Goal: Information Seeking & Learning: Learn about a topic

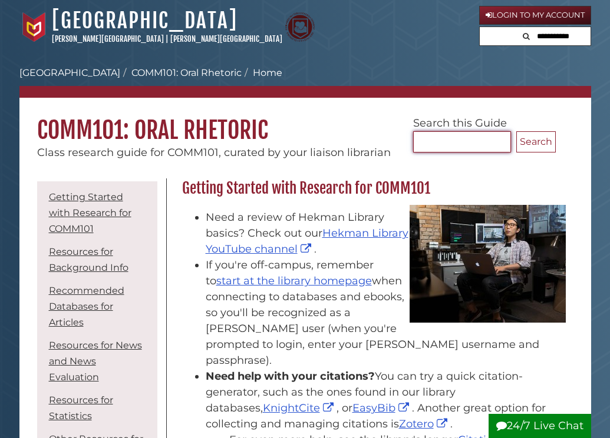
click at [454, 145] on input "Search..." at bounding box center [462, 141] width 98 height 21
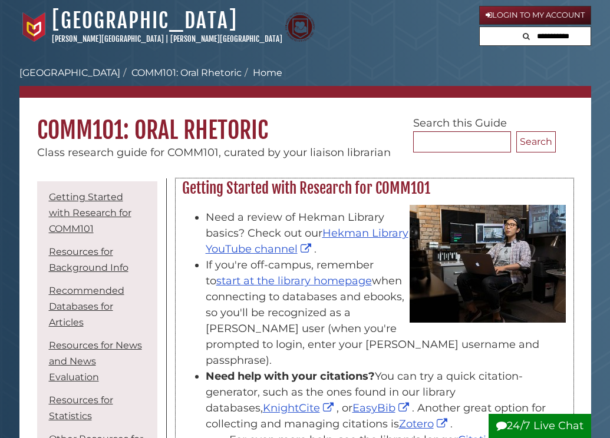
click at [325, 318] on li "If you're off-campus, remember to start at the library homepage when connecting…" at bounding box center [386, 312] width 361 height 111
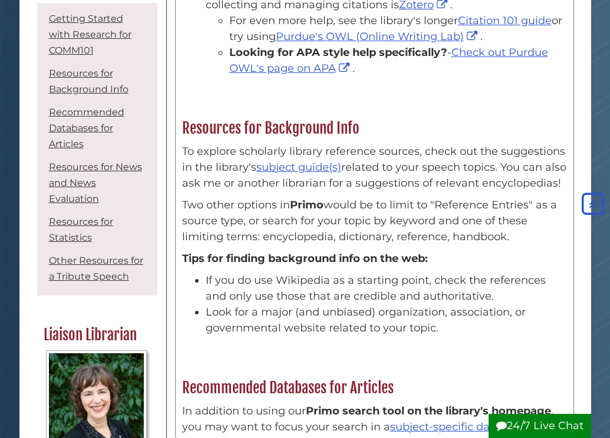
scroll to position [428, 0]
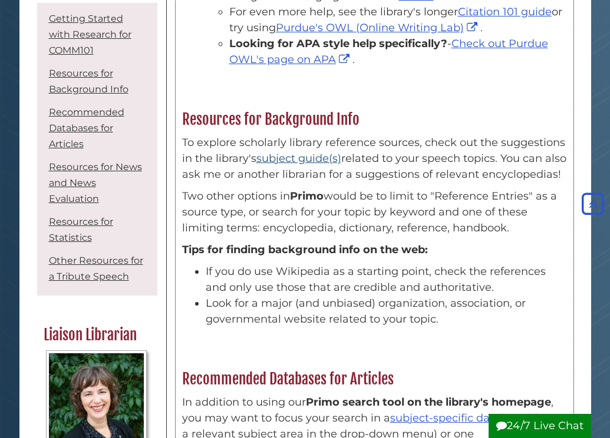
click at [311, 152] on link "subject guide(s)" at bounding box center [298, 158] width 85 height 13
click at [296, 182] on p "To explore scholarly library reference sources, check out the suggestions in th…" at bounding box center [374, 159] width 385 height 48
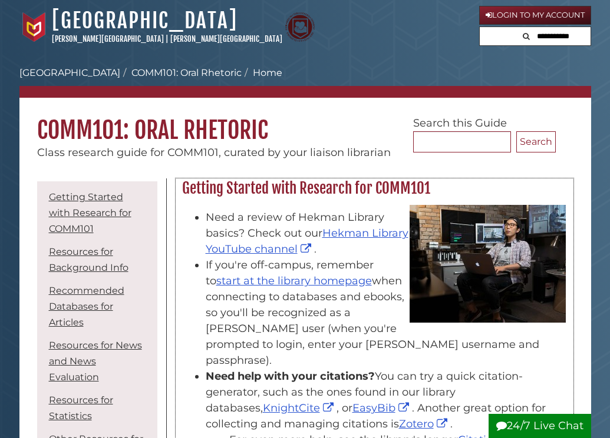
scroll to position [0, 0]
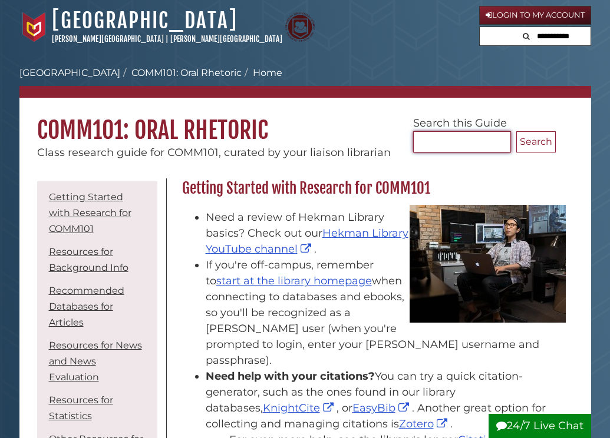
click at [475, 134] on input "Search..." at bounding box center [462, 141] width 98 height 21
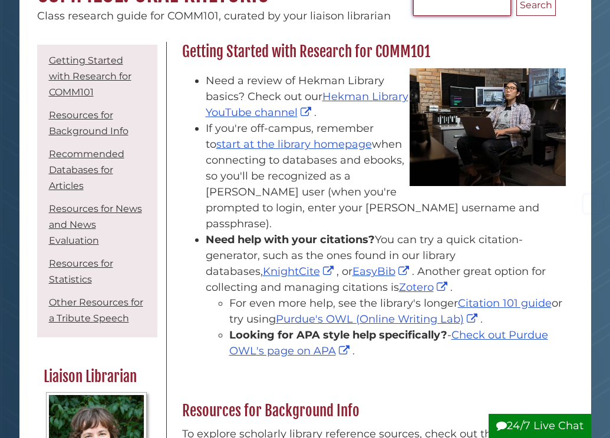
scroll to position [140, 0]
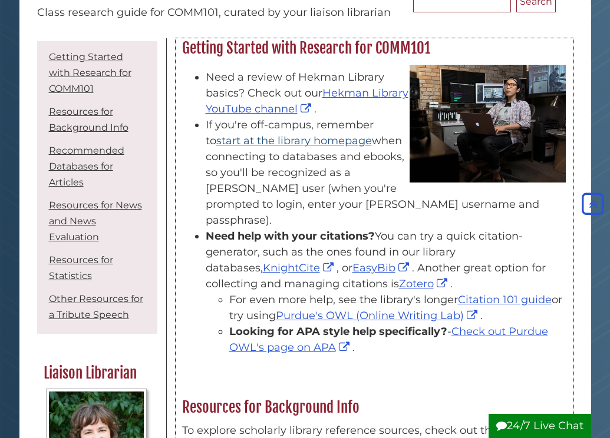
click at [333, 134] on link "start at the library homepage" at bounding box center [294, 140] width 156 height 13
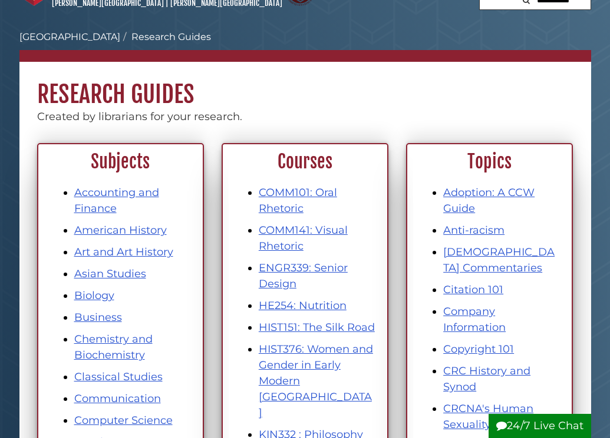
scroll to position [38, 0]
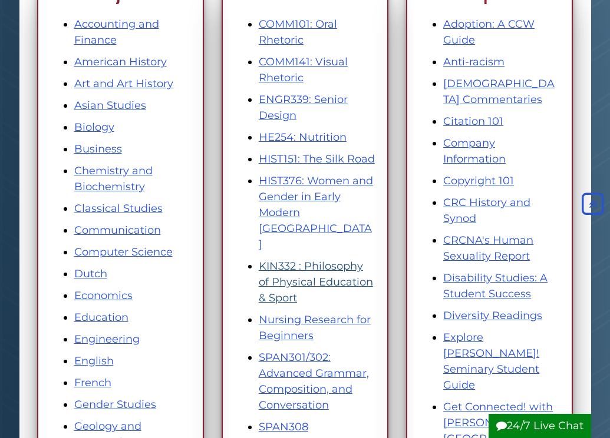
scroll to position [141, 0]
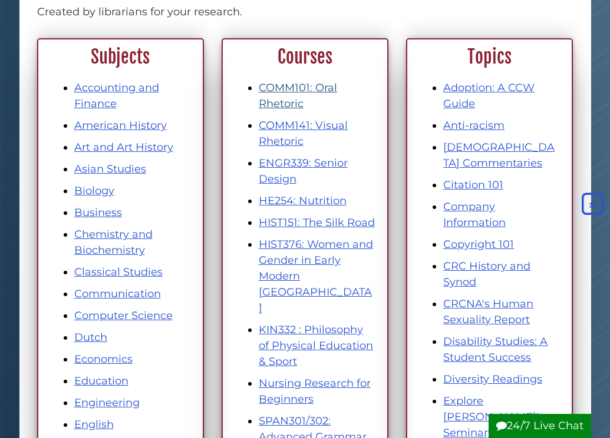
click at [287, 90] on link "COMM101: Oral Rhetoric" at bounding box center [298, 95] width 78 height 29
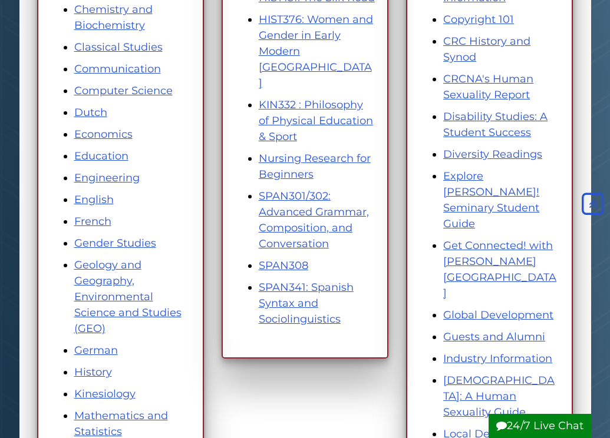
scroll to position [357, 0]
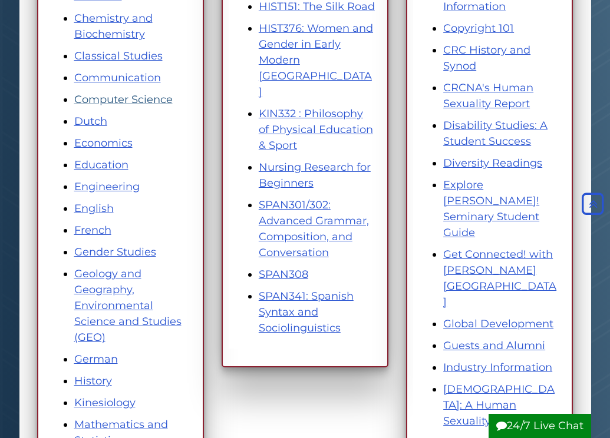
click at [148, 103] on link "Computer Science" at bounding box center [123, 99] width 98 height 13
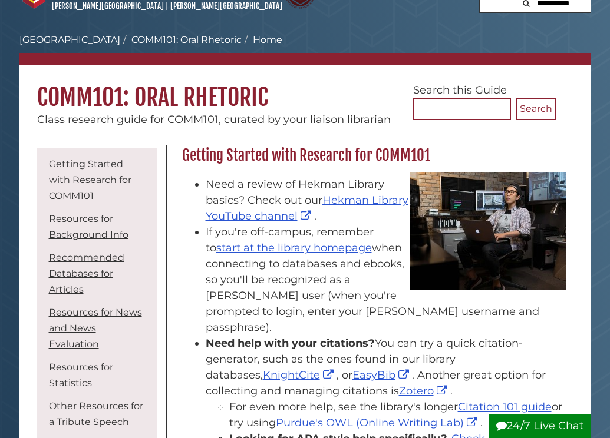
scroll to position [34, 0]
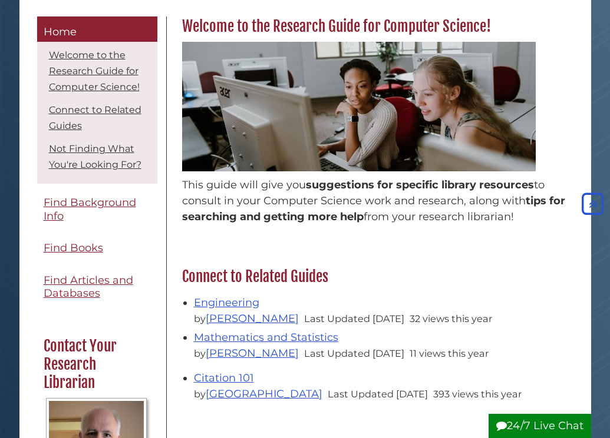
scroll to position [158, 0]
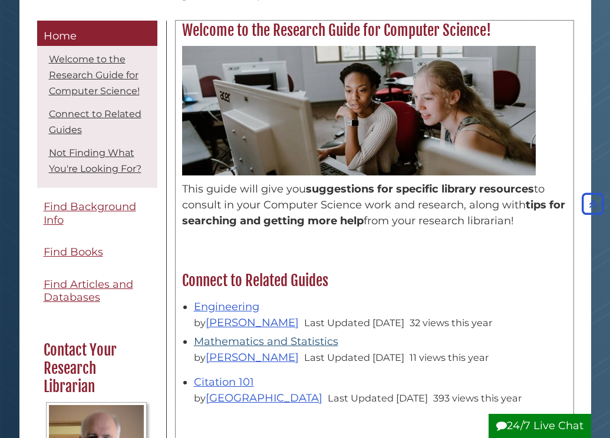
click at [255, 338] on link "Mathematics and Statistics" at bounding box center [266, 341] width 144 height 13
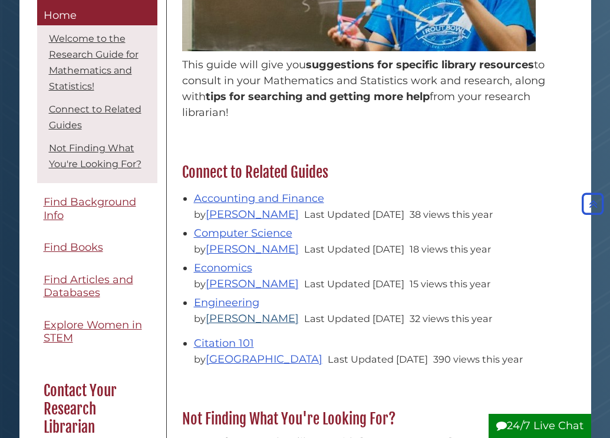
scroll to position [332, 0]
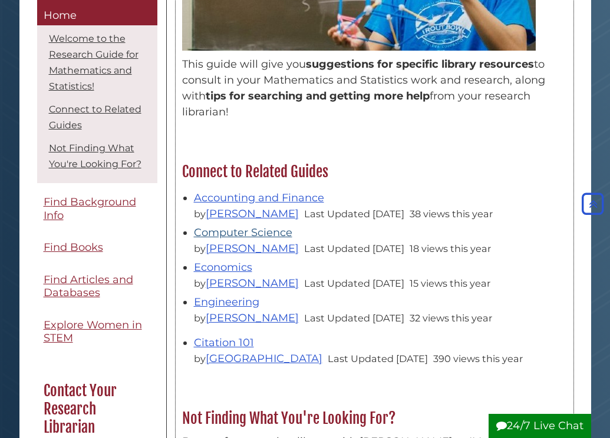
click at [253, 233] on link "Computer Science" at bounding box center [243, 232] width 98 height 13
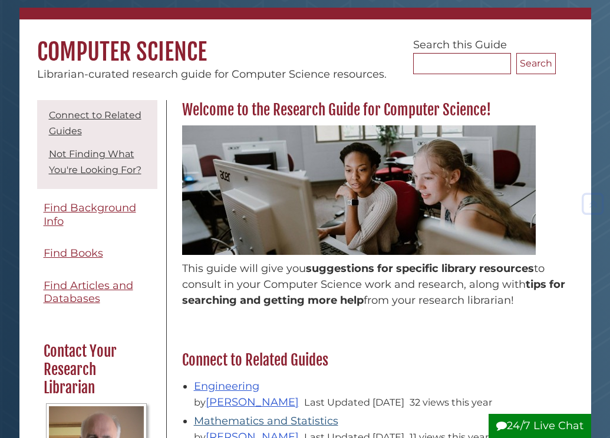
scroll to position [77, 0]
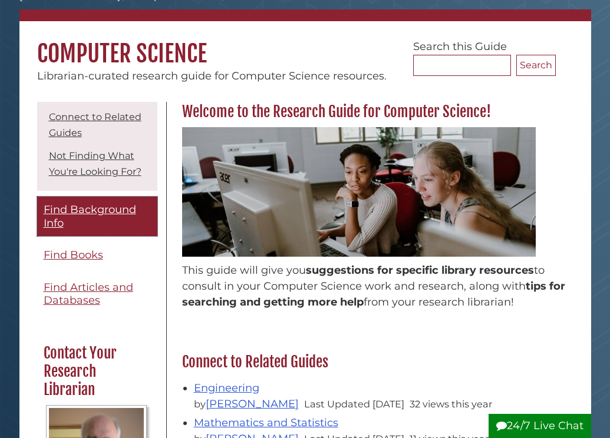
click at [110, 209] on span "Find Background Info" at bounding box center [90, 216] width 93 height 27
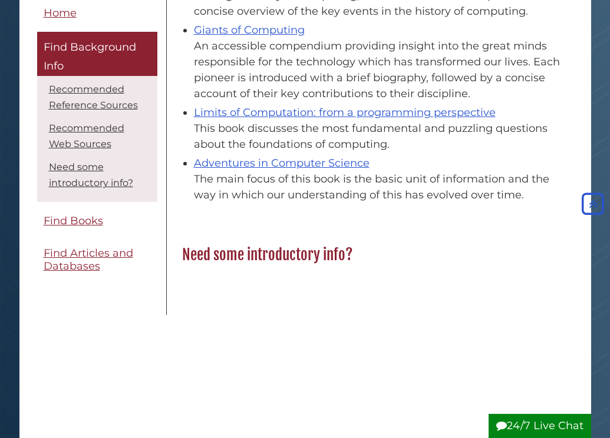
scroll to position [525, 0]
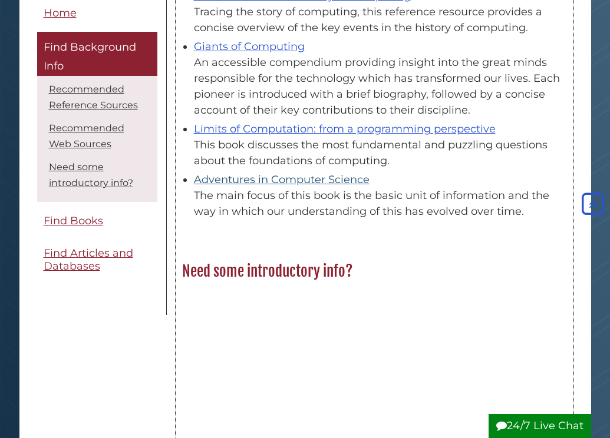
click at [345, 186] on link "Adventures in Computer Science" at bounding box center [282, 179] width 176 height 13
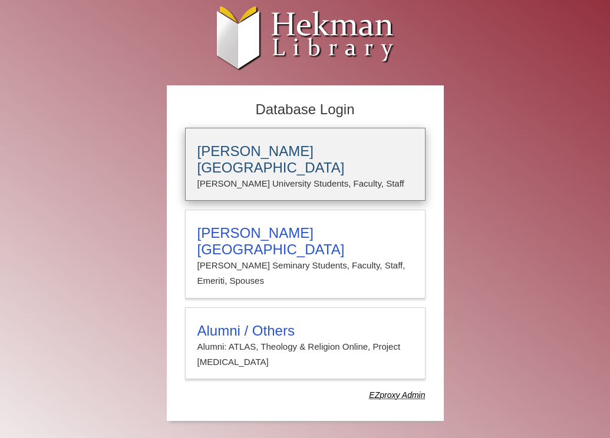
click at [308, 142] on div "Calvin University Calvin University Students, Faculty, Staff" at bounding box center [305, 164] width 240 height 73
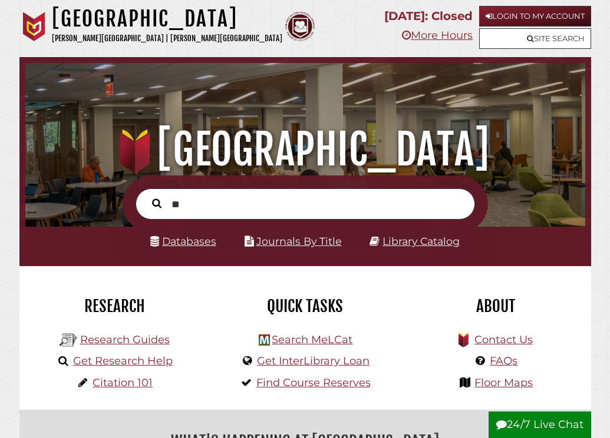
type input "*"
type input "**********"
click at [156, 202] on button "Search" at bounding box center [156, 203] width 21 height 15
